Goal: Information Seeking & Learning: Learn about a topic

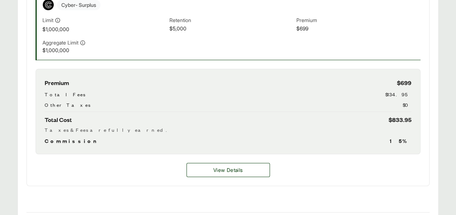
scroll to position [267, 0]
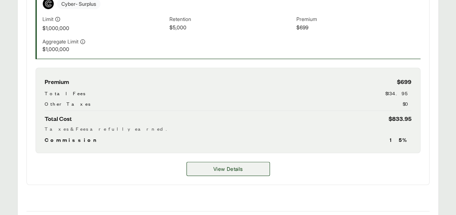
click at [240, 170] on span "View Details" at bounding box center [227, 169] width 29 height 8
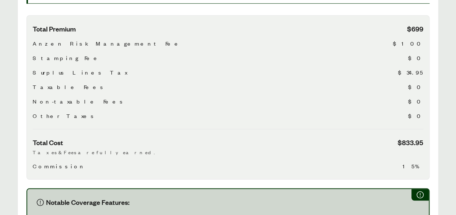
scroll to position [249, 0]
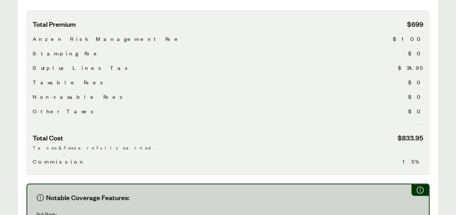
click at [410, 133] on span "$833.95" at bounding box center [411, 137] width 26 height 9
click at [319, 144] on p "Taxes & Fees are fully earned." at bounding box center [228, 148] width 391 height 8
click at [428, 155] on div "Total Premium $699 Anzen Risk Management Fee $100 Stamping Fee $0 Surplus Lines…" at bounding box center [227, 93] width 403 height 165
drag, startPoint x: 458, startPoint y: 126, endPoint x: 255, endPoint y: 107, distance: 203.6
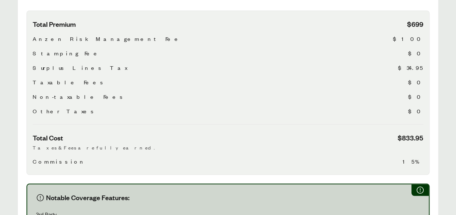
click at [255, 107] on div "Other Taxes $0" at bounding box center [228, 111] width 391 height 9
click at [322, 107] on div "Other Taxes $0" at bounding box center [228, 111] width 391 height 9
